Goal: Obtain resource: Download file/media

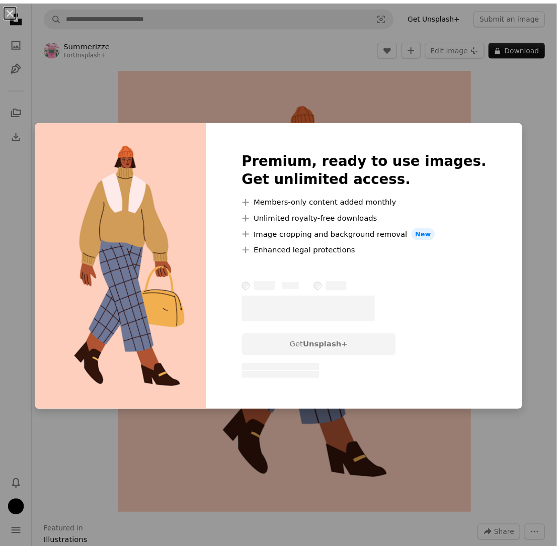
scroll to position [531, 0]
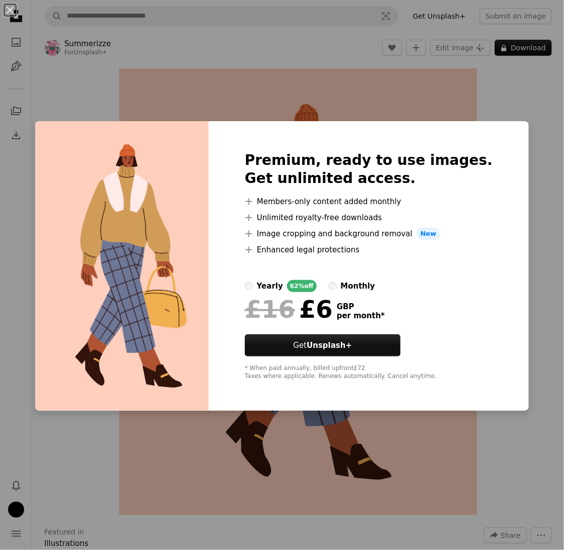
click at [513, 122] on div "An X shape Premium, ready to use images. Get unlimited access. A plus sign Memb…" at bounding box center [282, 275] width 564 height 550
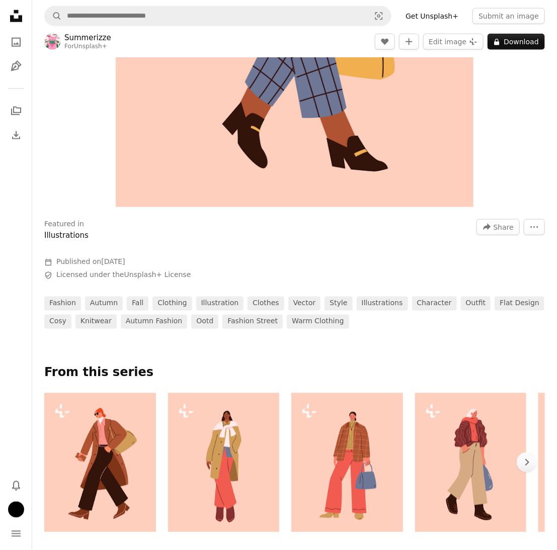
scroll to position [352, 0]
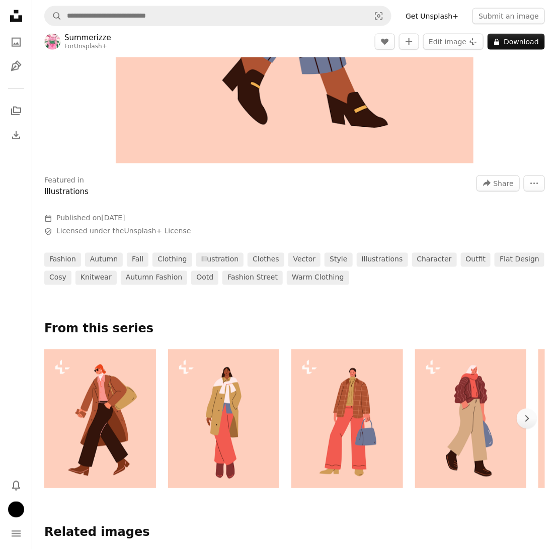
click at [96, 41] on link "Summerizze" at bounding box center [87, 38] width 47 height 10
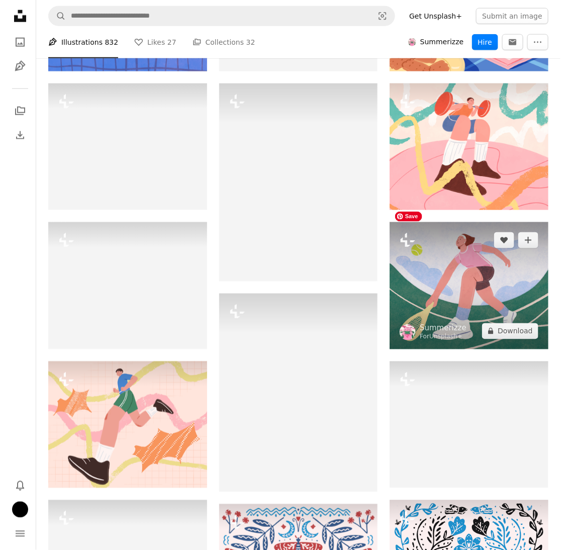
scroll to position [352, 0]
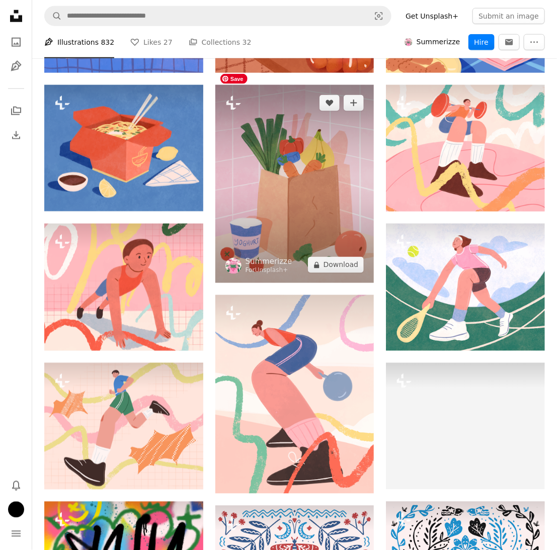
click at [304, 169] on img at bounding box center [294, 184] width 159 height 199
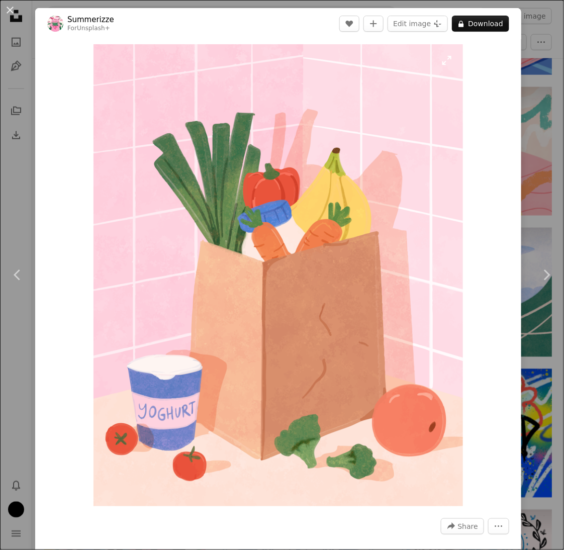
click at [139, 70] on img "Zoom in on this image" at bounding box center [279, 275] width 370 height 462
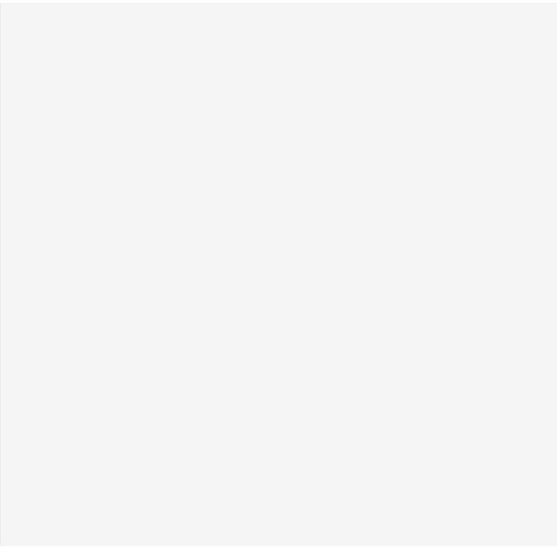
scroll to position [68, 0]
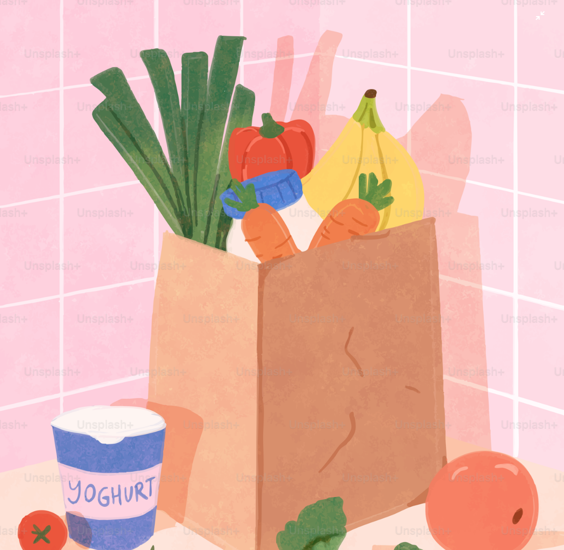
click at [139, 70] on img "Zoom out on this image" at bounding box center [281, 284] width 565 height 706
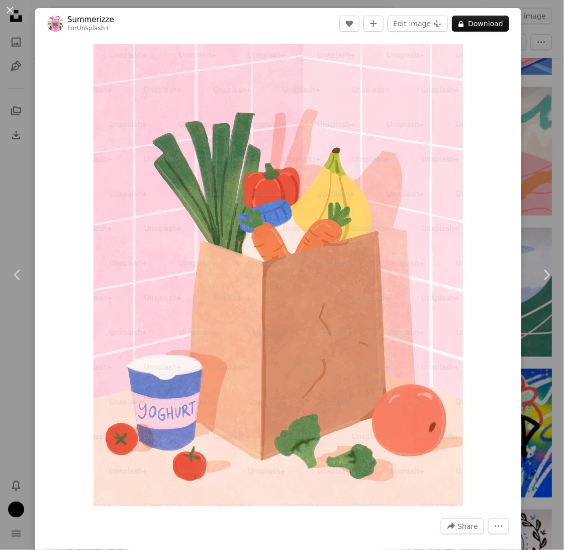
click at [531, 62] on div "An X shape Chevron left Chevron right Summerizze For Unsplash+ A heart A plus s…" at bounding box center [282, 275] width 564 height 550
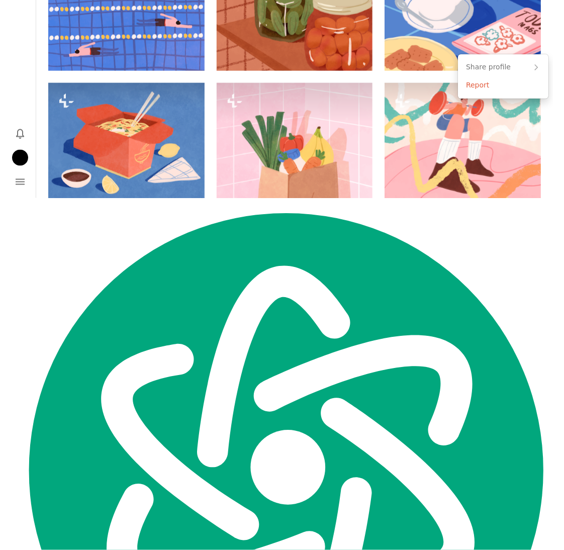
scroll to position [352, 0]
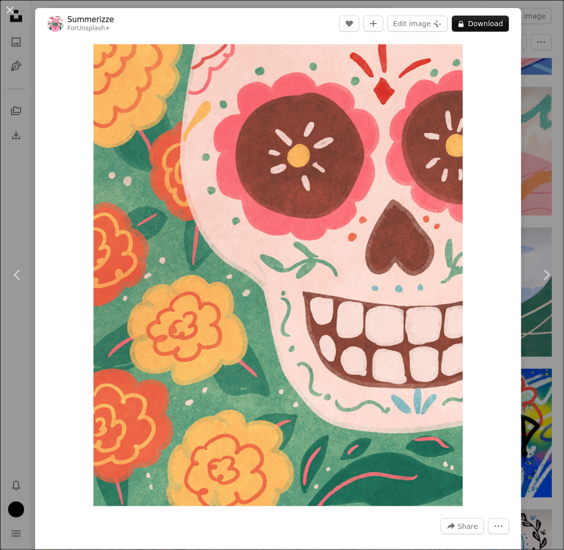
click at [528, 45] on div "An X shape Chevron left Chevron right Summerizze For Unsplash+ A heart A plus s…" at bounding box center [282, 275] width 564 height 550
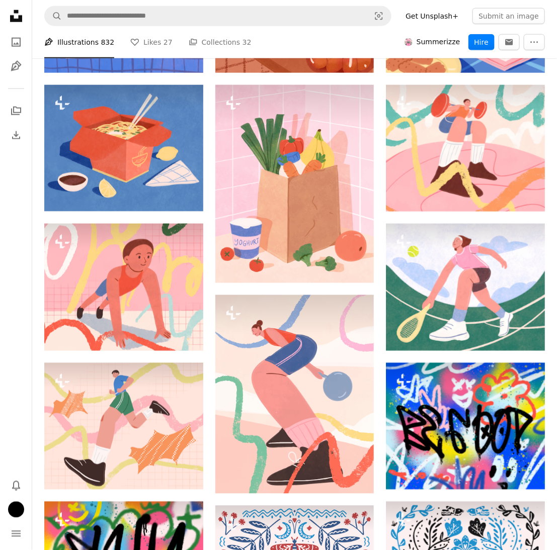
scroll to position [2062, 0]
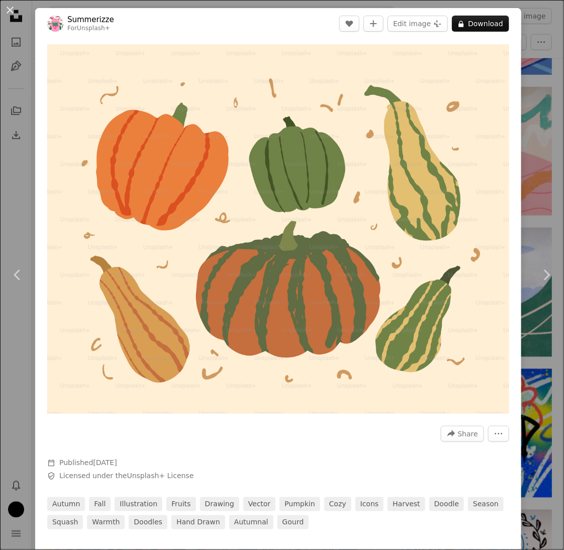
click at [516, 191] on div "An X shape Chevron left Chevron right Summerizze For Unsplash+ A heart A plus s…" at bounding box center [282, 275] width 564 height 550
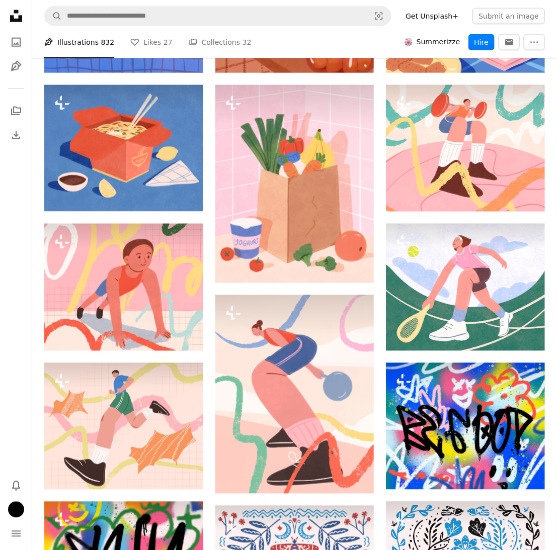
scroll to position [2464, 0]
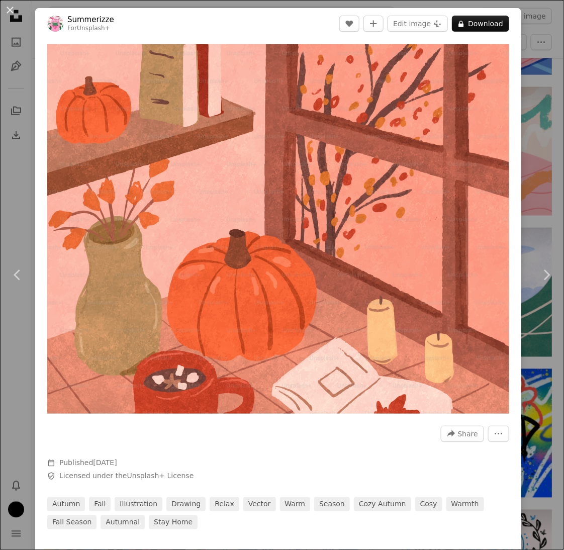
click at [530, 175] on div "An X shape Chevron left Chevron right Summerizze For Unsplash+ A heart A plus s…" at bounding box center [282, 275] width 564 height 550
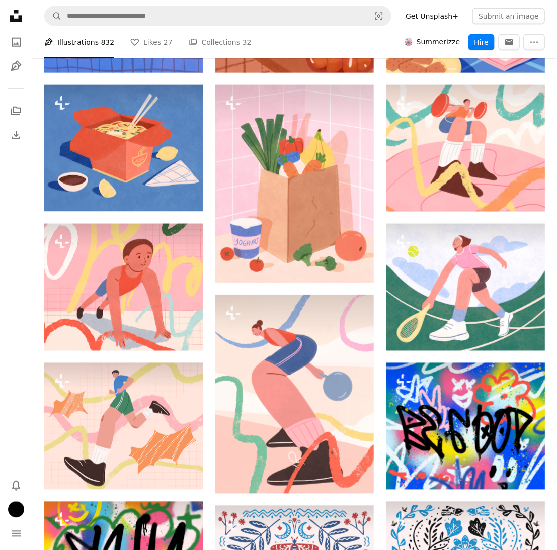
scroll to position [6191, 0]
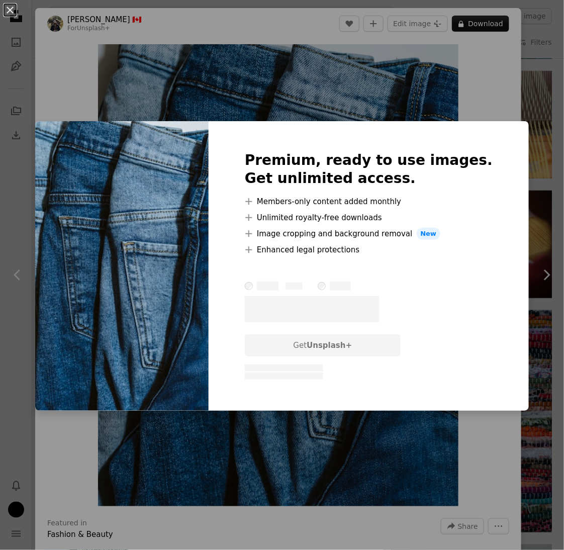
scroll to position [531, 0]
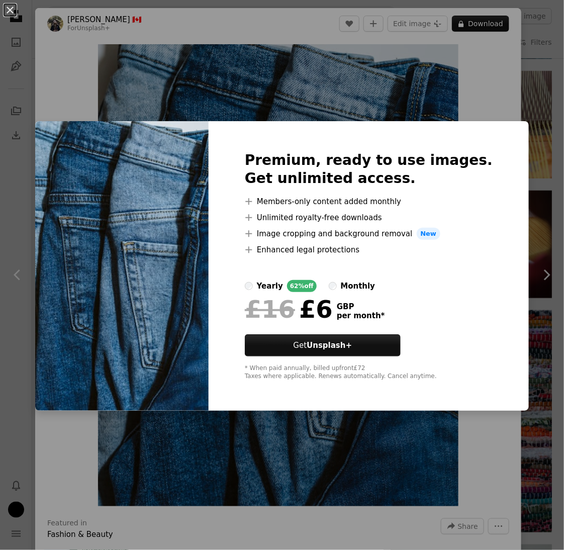
click at [498, 100] on div "An X shape Premium, ready to use images. Get unlimited access. A plus sign Memb…" at bounding box center [282, 275] width 564 height 550
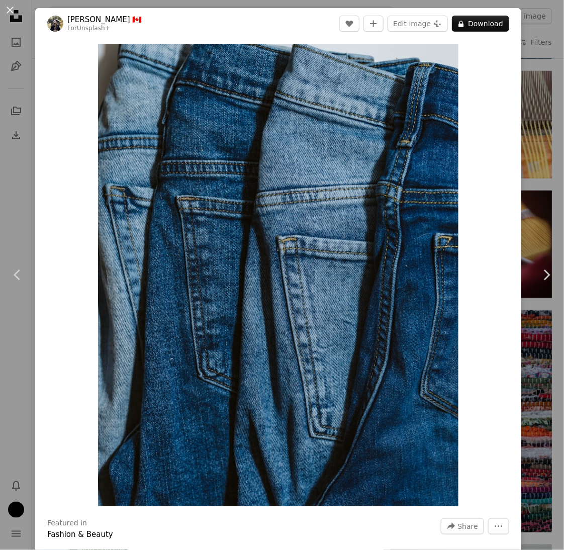
click at [532, 79] on div "An X shape Chevron left Chevron right Jason Hawke 🇨🇦 For Unsplash+ A heart A pl…" at bounding box center [282, 275] width 564 height 550
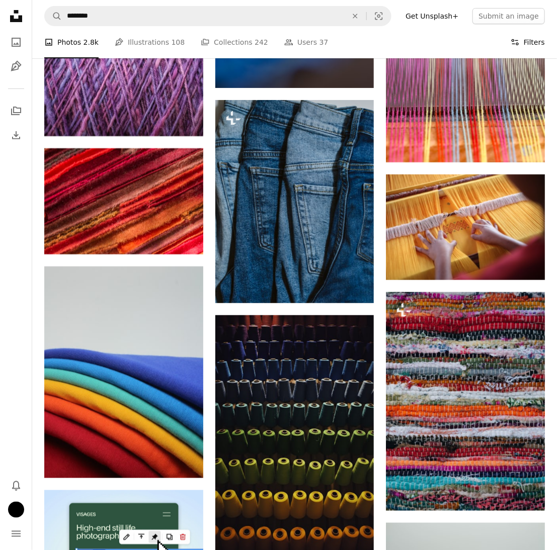
click at [523, 40] on button "Filters Filters" at bounding box center [527, 42] width 34 height 32
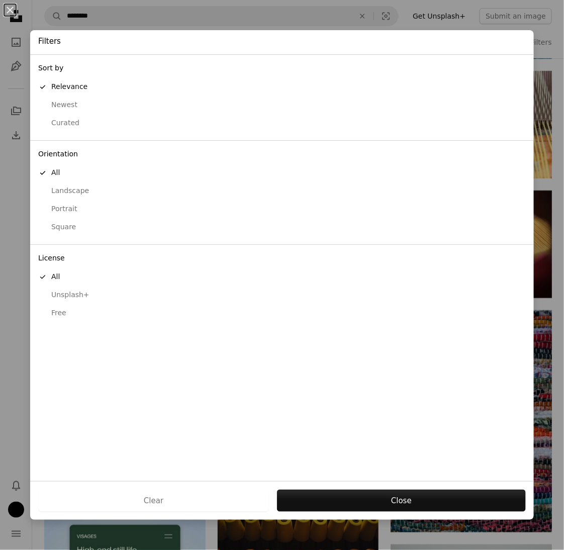
click at [66, 309] on div "Free" at bounding box center [282, 313] width 488 height 10
click at [315, 496] on button "Apply" at bounding box center [401, 501] width 249 height 22
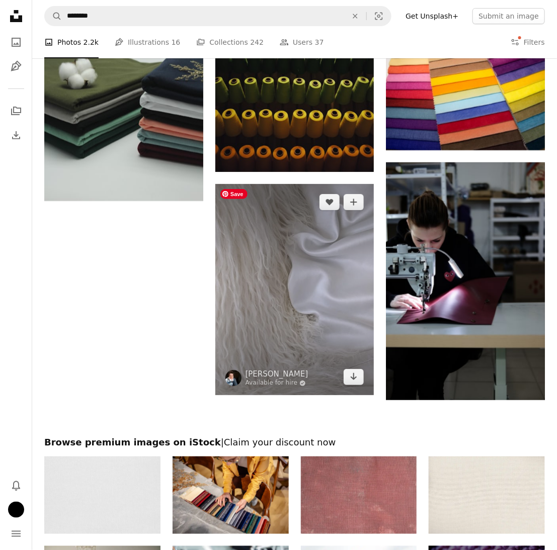
scroll to position [1397, 0]
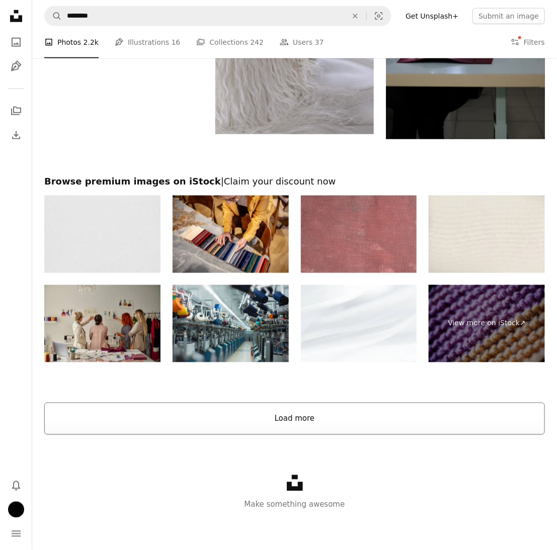
click at [318, 410] on button "Load more" at bounding box center [294, 419] width 500 height 32
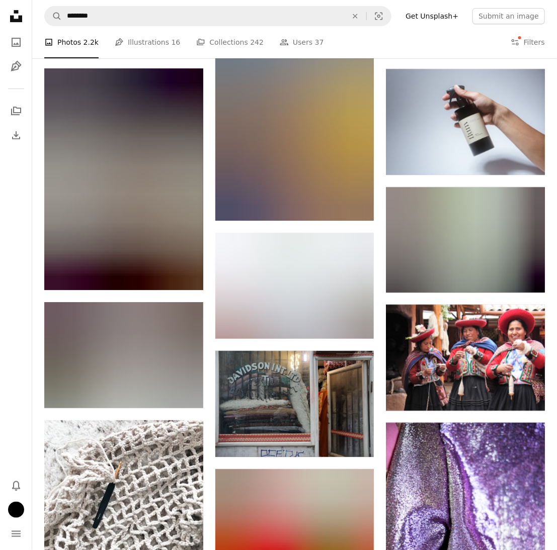
scroll to position [4565, 0]
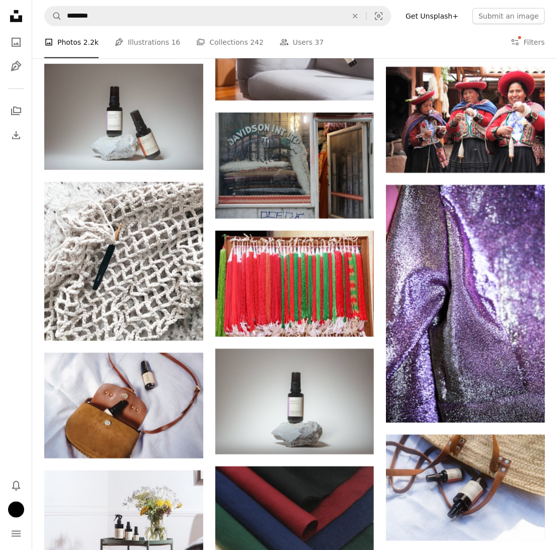
click at [206, 4] on nav "A magnifying glass ******** An X shape Visual search Filters Get Unsplash+ Subm…" at bounding box center [294, 16] width 524 height 32
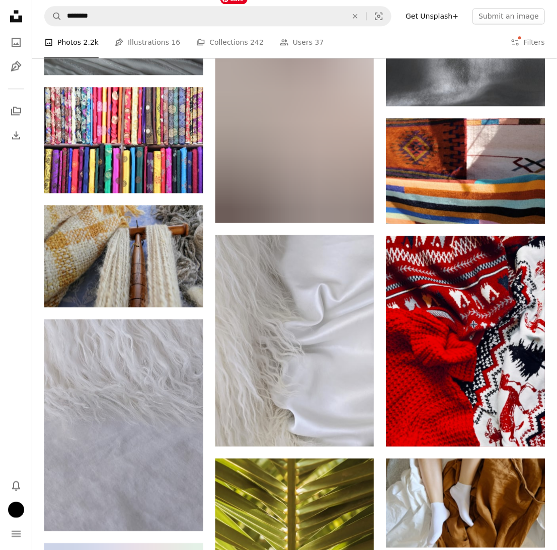
scroll to position [6275, 0]
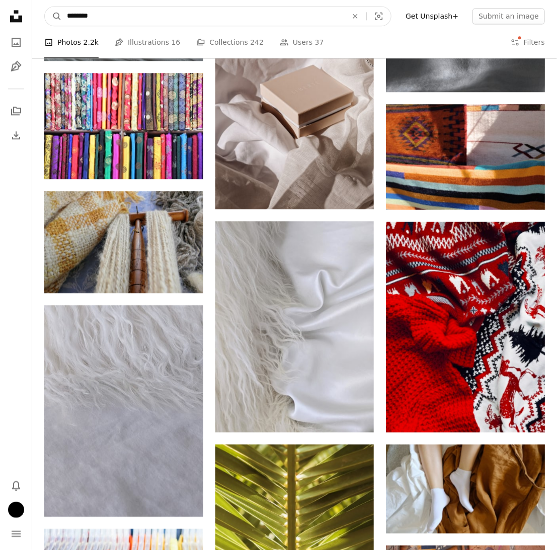
click at [96, 9] on input "********" at bounding box center [203, 16] width 282 height 19
type textarea "********"
click at [96, 9] on input "********" at bounding box center [203, 16] width 282 height 19
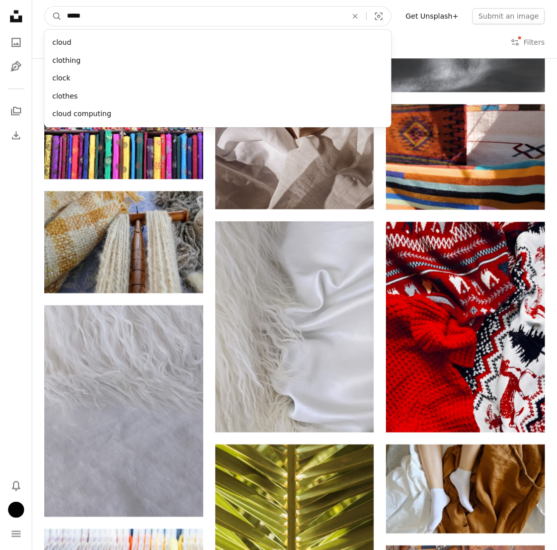
type input "******"
click button "A magnifying glass" at bounding box center [53, 16] width 17 height 19
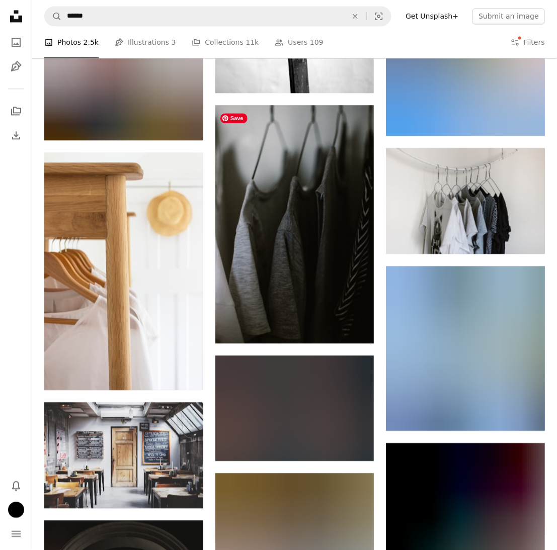
scroll to position [10710, 0]
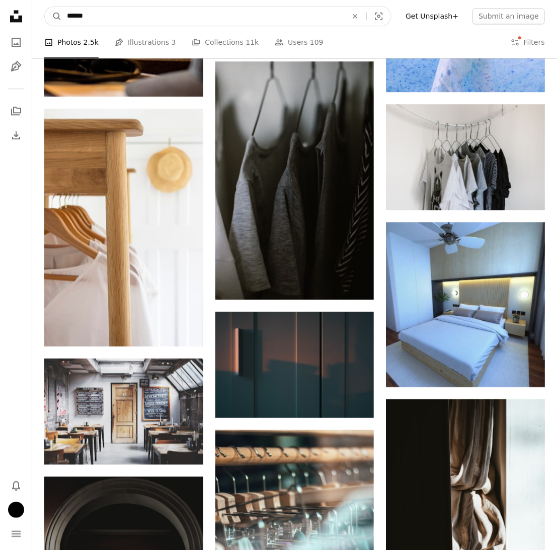
click at [116, 17] on input "******" at bounding box center [203, 16] width 282 height 19
type input "**********"
click at [45, 7] on button "A magnifying glass" at bounding box center [53, 16] width 17 height 19
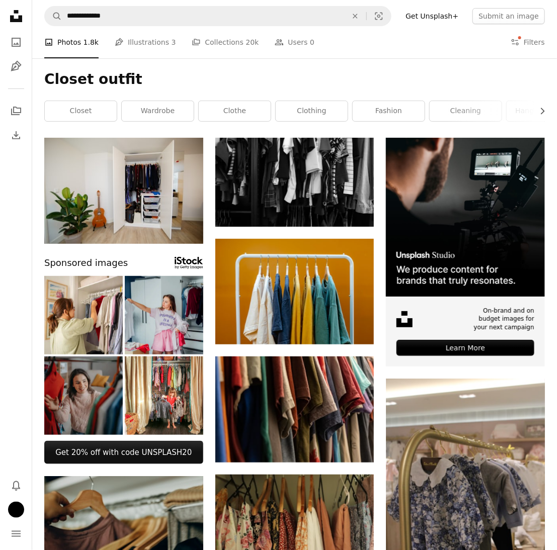
click at [527, 31] on nav "**********" at bounding box center [294, 16] width 524 height 32
click at [523, 37] on button "Filters Filters" at bounding box center [527, 42] width 34 height 32
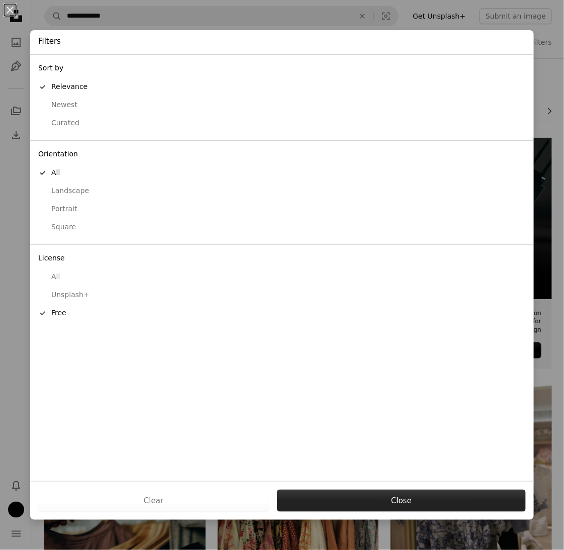
click at [393, 500] on button "Close" at bounding box center [401, 501] width 249 height 22
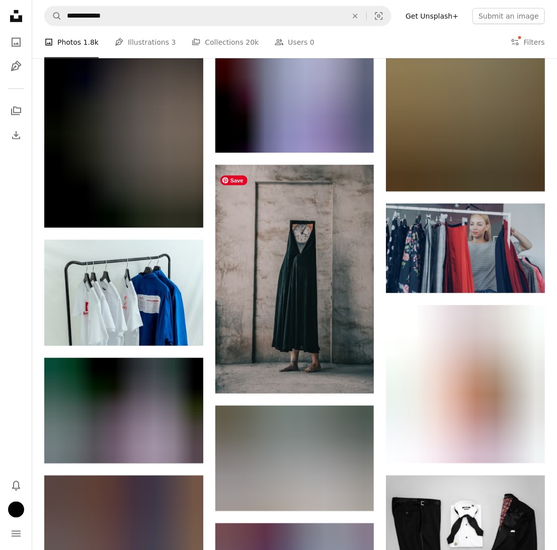
scroll to position [16945, 0]
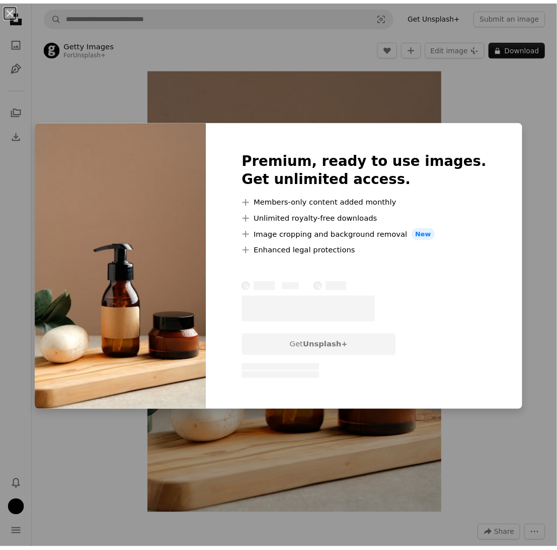
scroll to position [531, 0]
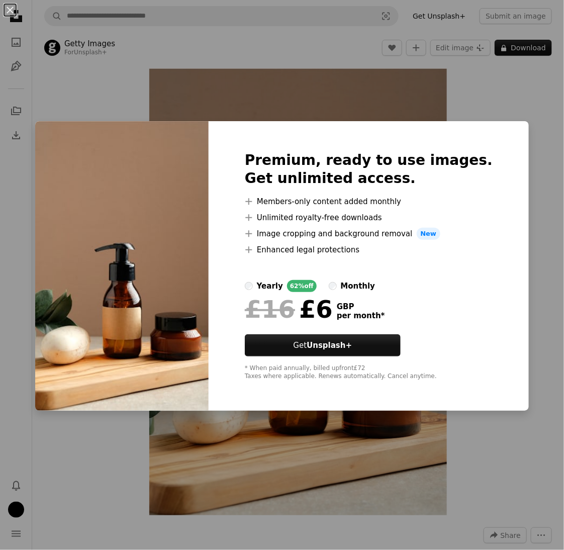
click at [504, 140] on div "Premium, ready to use images. Get unlimited access. A plus sign Members-only co…" at bounding box center [369, 266] width 320 height 290
click at [516, 131] on div "An X shape Premium, ready to use images. Get unlimited access. A plus sign Memb…" at bounding box center [282, 275] width 564 height 550
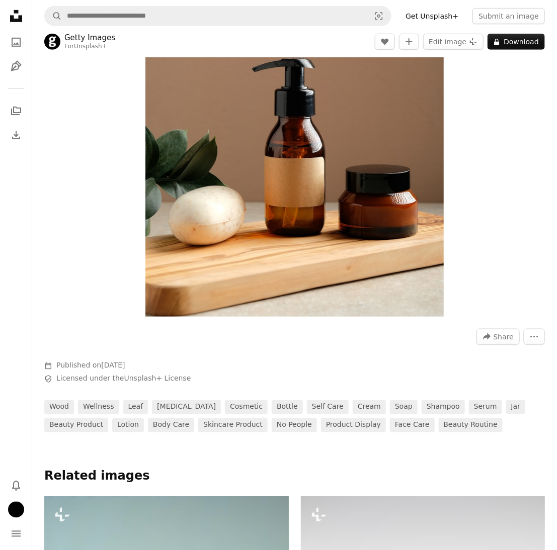
scroll to position [302, 0]
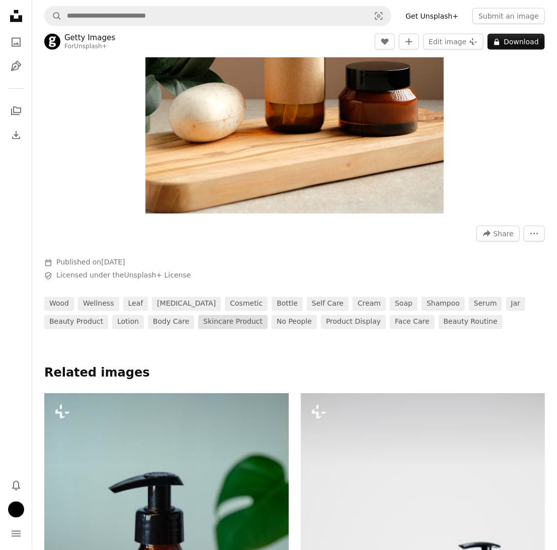
click at [198, 324] on link "skincare product" at bounding box center [232, 322] width 69 height 14
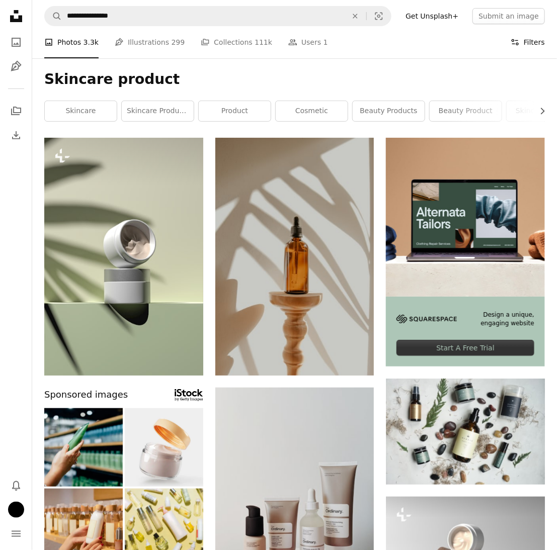
click at [540, 47] on button "Filters Filters" at bounding box center [527, 42] width 34 height 32
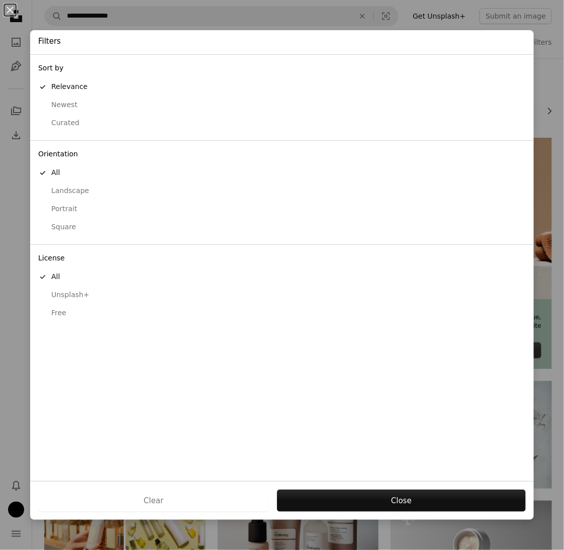
click at [61, 313] on div "Free" at bounding box center [282, 313] width 488 height 10
click at [382, 498] on button "Apply" at bounding box center [401, 501] width 249 height 22
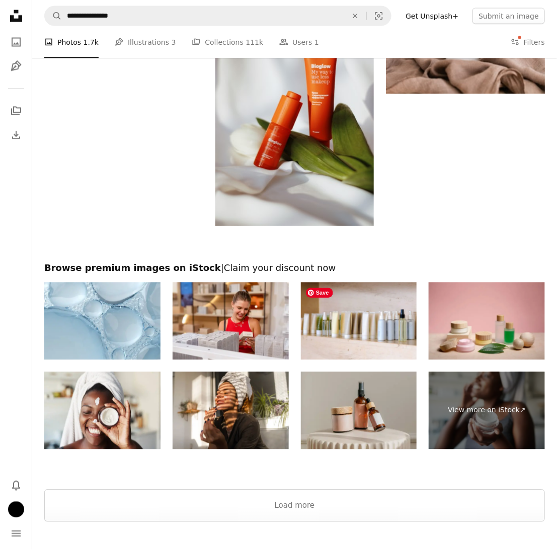
scroll to position [1686, 0]
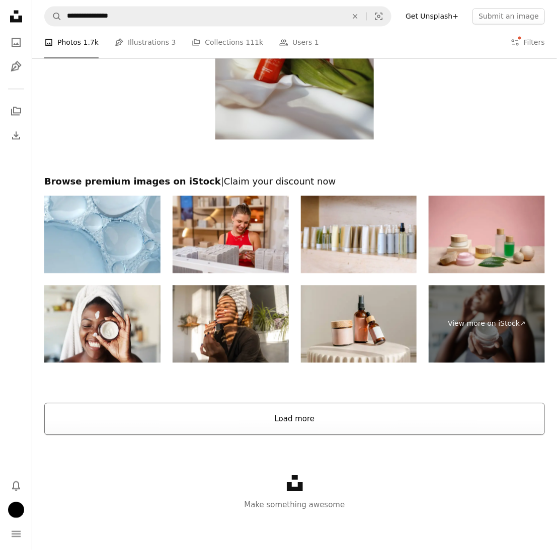
click at [323, 417] on button "Load more" at bounding box center [294, 419] width 500 height 32
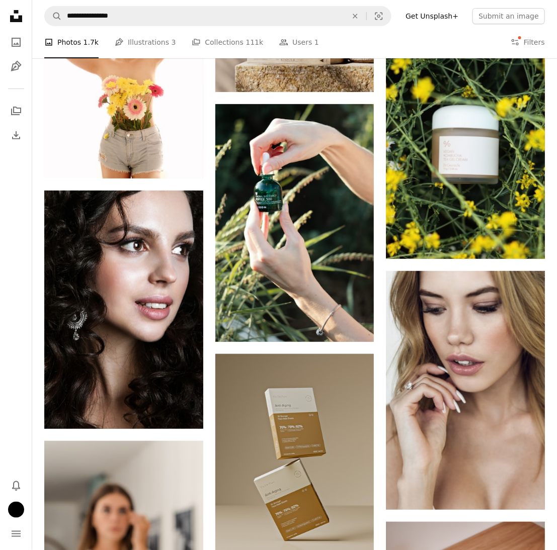
scroll to position [31353, 0]
